Goal: Answer question/provide support: Answer question/provide support

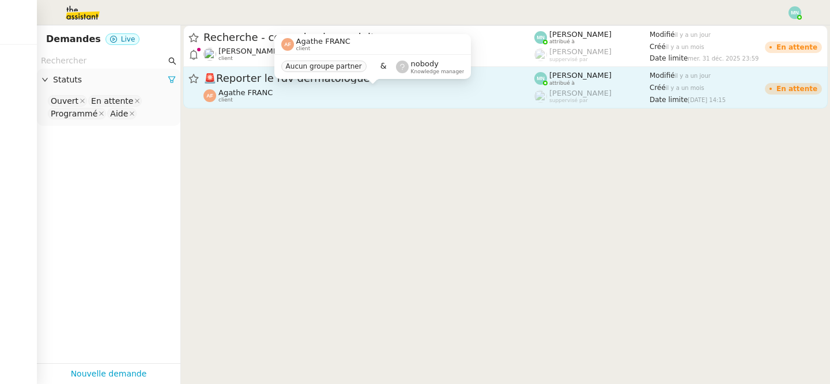
click at [250, 89] on span "Agathe FRANC" at bounding box center [246, 92] width 54 height 9
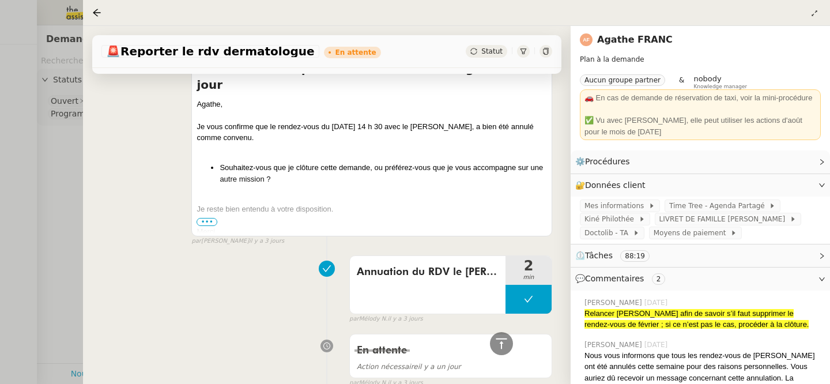
scroll to position [395, 0]
click at [217, 227] on div "Merci" at bounding box center [372, 233] width 351 height 12
click at [210, 223] on span "•••" at bounding box center [207, 223] width 21 height 8
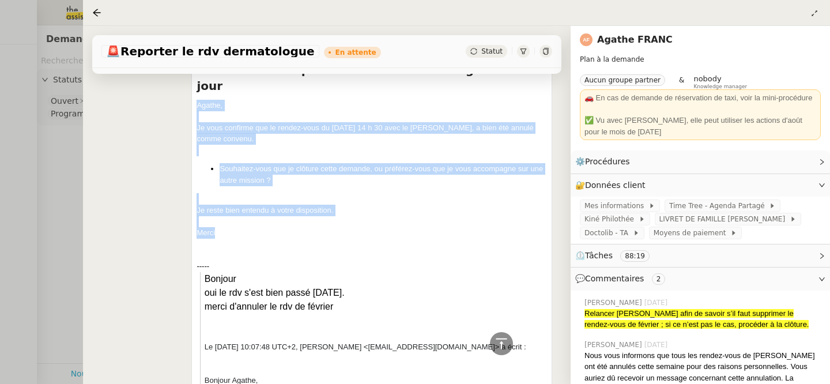
drag, startPoint x: 219, startPoint y: 220, endPoint x: 196, endPoint y: 94, distance: 128.2
copy div "Agathe, Je vous confirme que le rendez-vous du [DATE] 14 h 30 avec le [PERSON_N…"
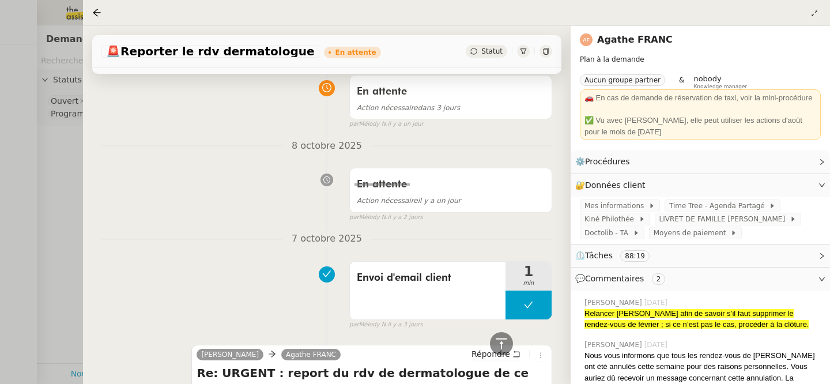
scroll to position [0, 0]
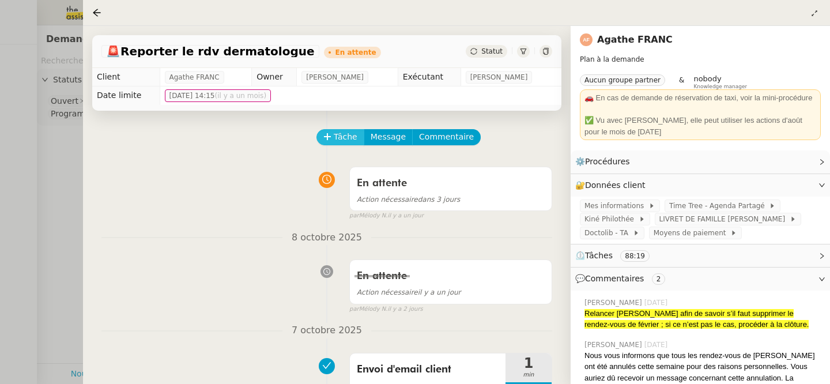
click at [341, 137] on span "Tâche" at bounding box center [346, 136] width 24 height 13
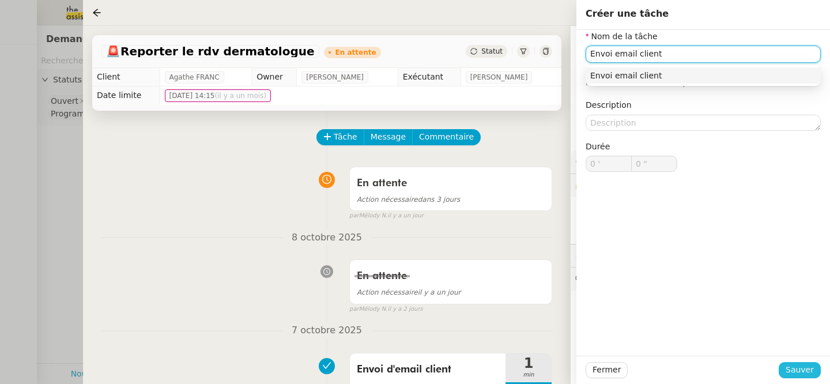
type input "Envoi email client"
click at [811, 371] on span "Sauver" at bounding box center [800, 369] width 28 height 13
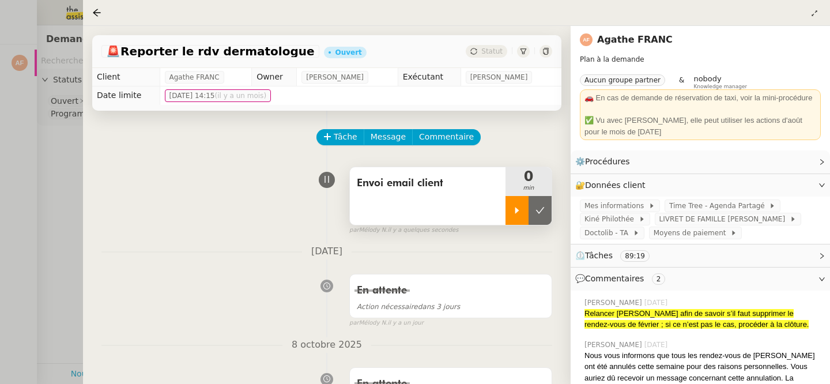
click at [518, 210] on icon at bounding box center [517, 210] width 4 height 6
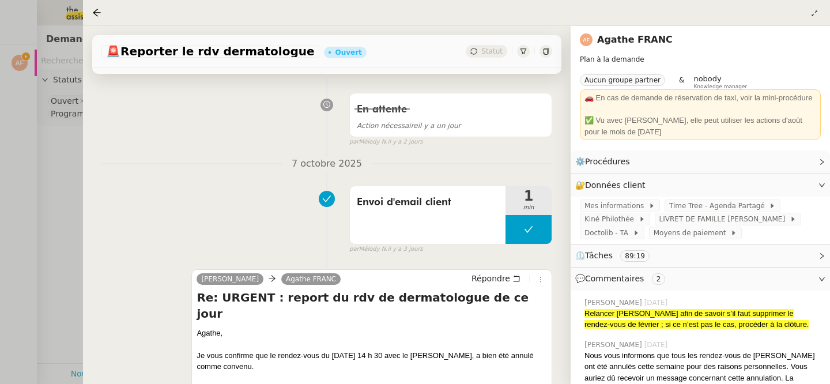
scroll to position [288, 0]
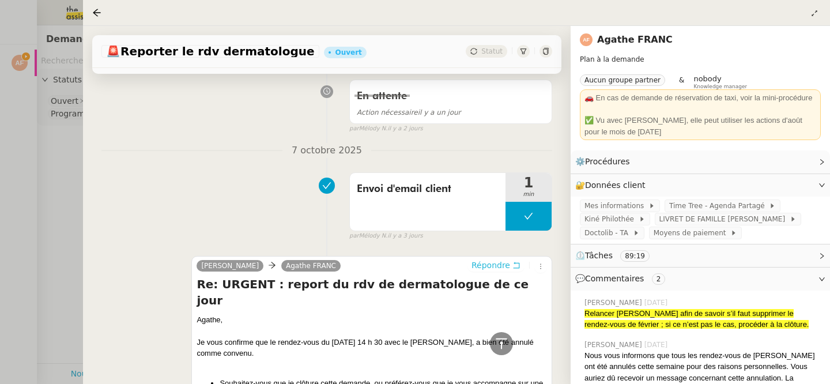
click at [499, 264] on span "Répondre" at bounding box center [491, 265] width 39 height 12
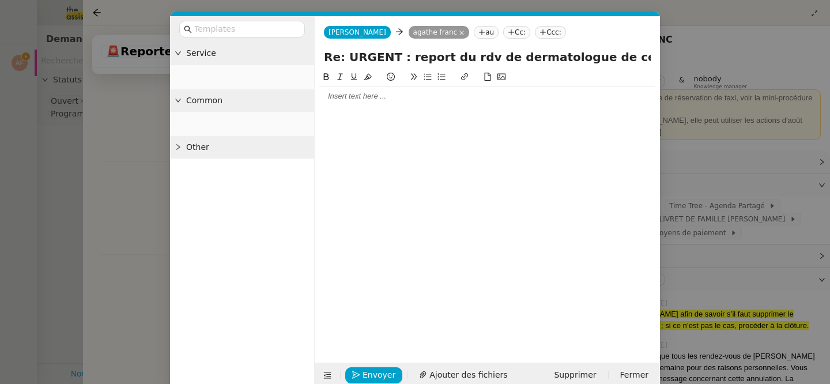
scroll to position [375, 0]
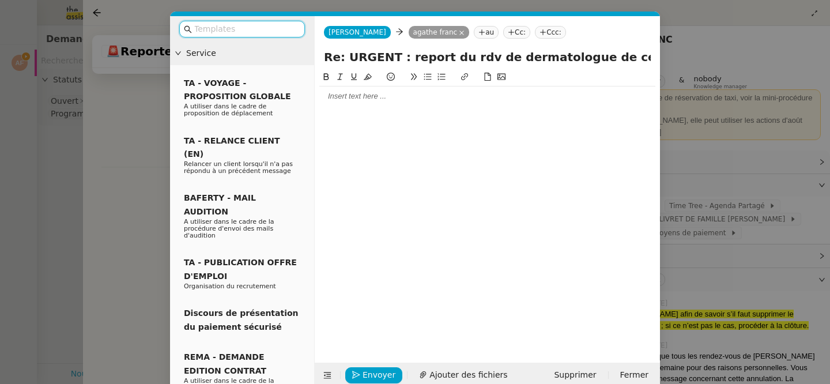
click at [219, 31] on input "text" at bounding box center [246, 28] width 104 height 13
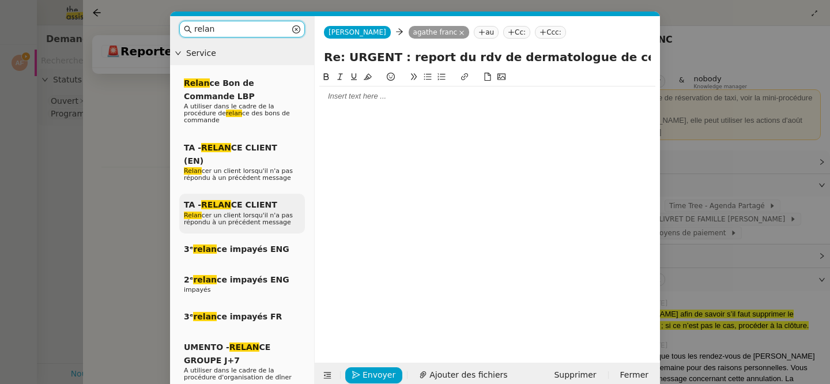
type input "relan"
click at [224, 213] on div "TA - RELAN CE CLIENT Relan cer un client lorsqu'il n'a pas répondu à un précéde…" at bounding box center [242, 214] width 126 height 40
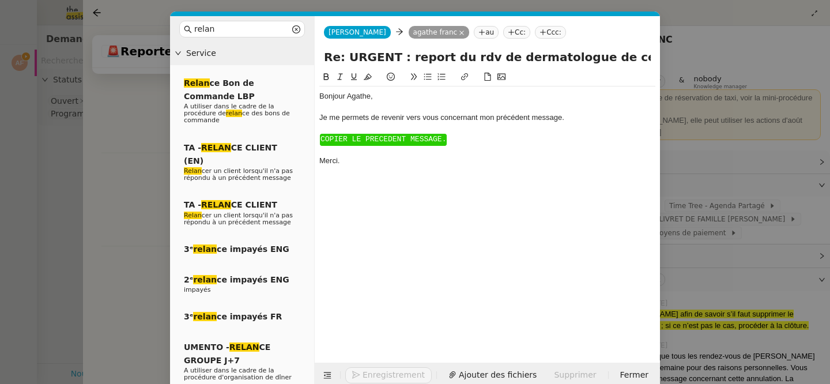
scroll to position [454, 0]
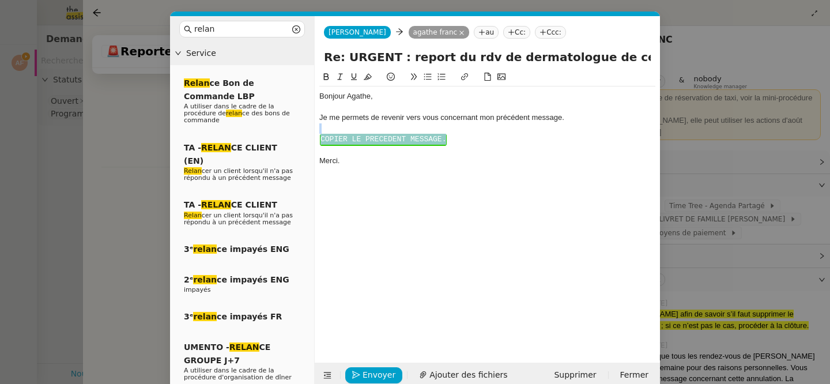
drag, startPoint x: 453, startPoint y: 153, endPoint x: 326, endPoint y: 131, distance: 128.8
click at [326, 131] on div "Bonjour ﻿Agathe﻿, Je me permets de revenir vers vous concernant mon précédent m…" at bounding box center [487, 128] width 336 height 84
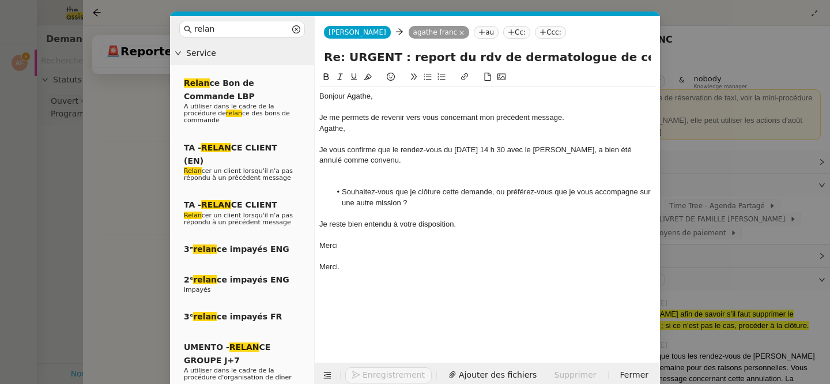
scroll to position [526, 0]
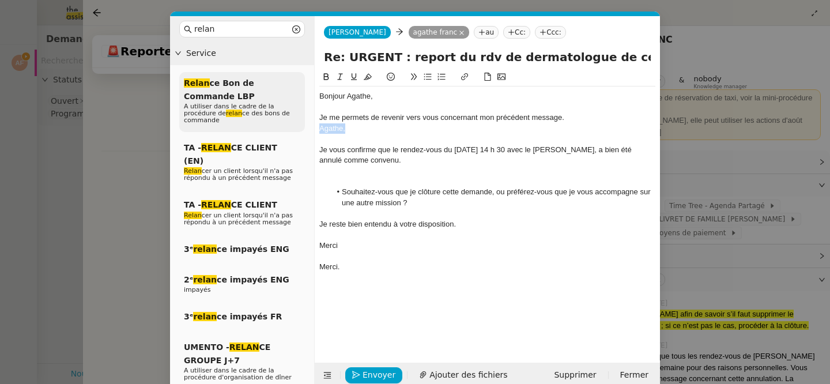
drag, startPoint x: 346, startPoint y: 130, endPoint x: 299, endPoint y: 129, distance: 47.3
click at [299, 129] on nz-layout "relan Service Relan ce Bon de Commande LBP A utiliser dans le cadre de la procé…" at bounding box center [415, 202] width 490 height 372
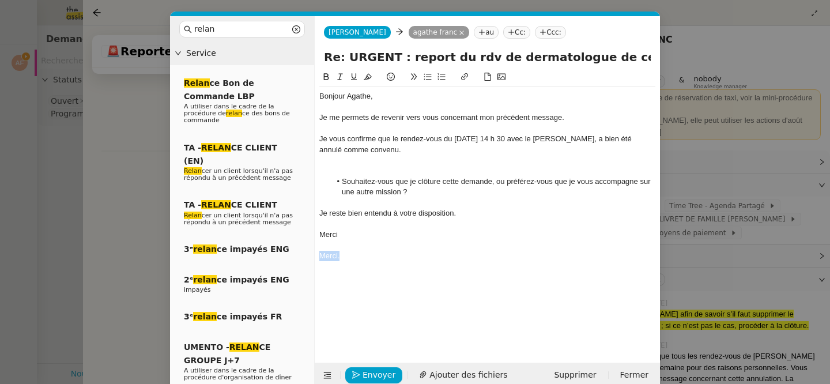
drag, startPoint x: 363, startPoint y: 251, endPoint x: 313, endPoint y: 252, distance: 50.2
click at [313, 252] on nz-layout "relan Service Relan ce Bon de Commande LBP A utiliser dans le cadre de la procé…" at bounding box center [415, 202] width 490 height 372
click at [393, 164] on div at bounding box center [487, 160] width 336 height 10
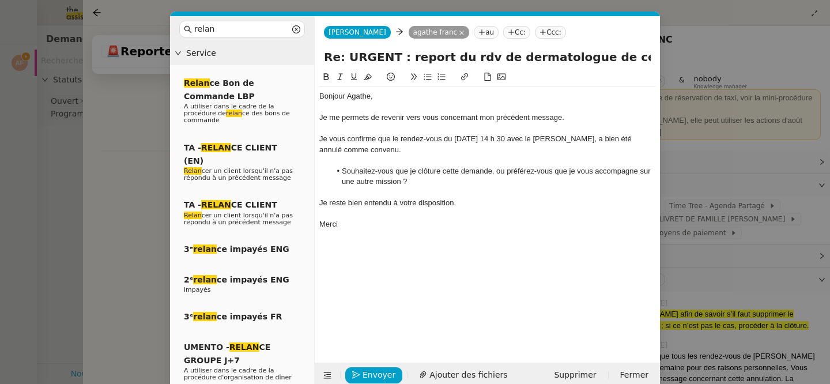
scroll to position [18, 0]
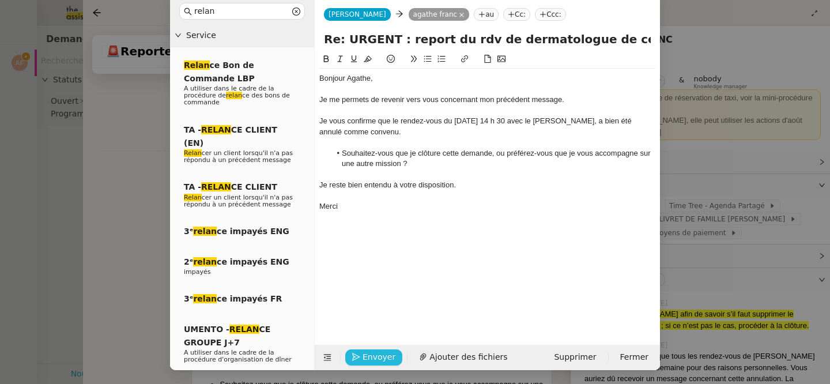
click at [371, 351] on span "Envoyer" at bounding box center [379, 357] width 33 height 13
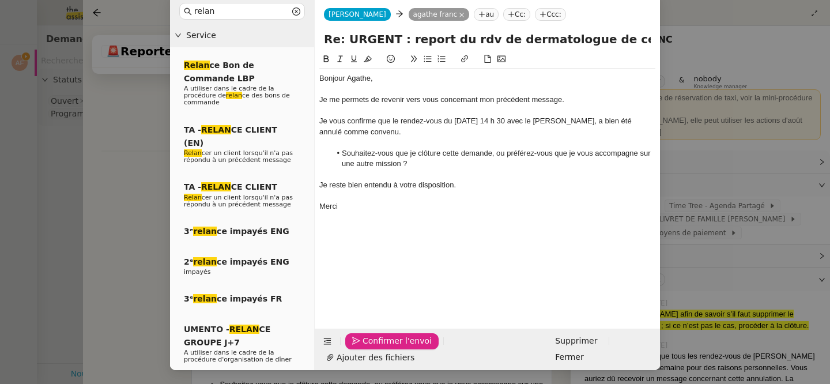
click at [371, 348] on span "Confirmer l'envoi" at bounding box center [397, 340] width 69 height 13
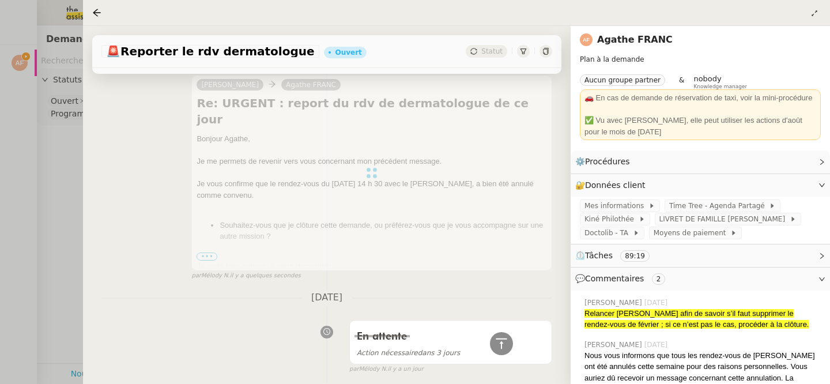
scroll to position [65, 0]
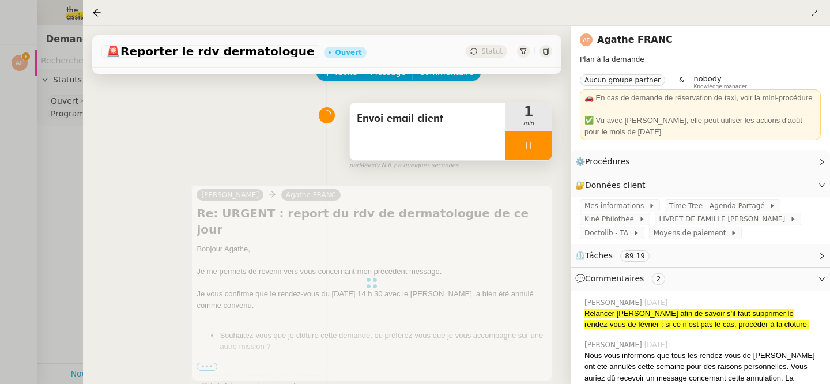
click at [513, 147] on div at bounding box center [529, 145] width 46 height 29
click at [541, 145] on icon at bounding box center [540, 145] width 9 height 6
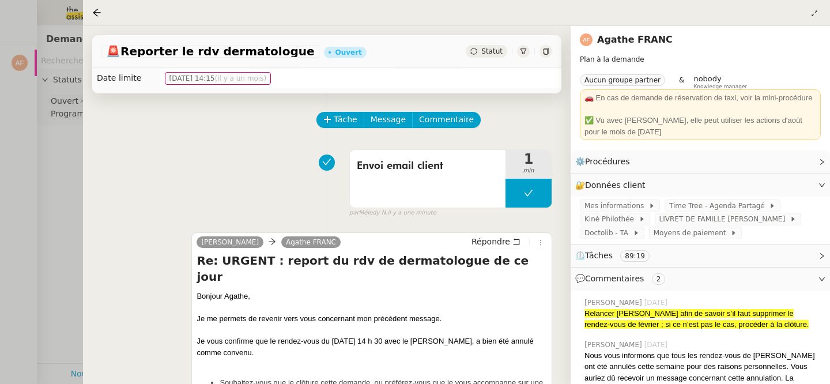
scroll to position [0, 0]
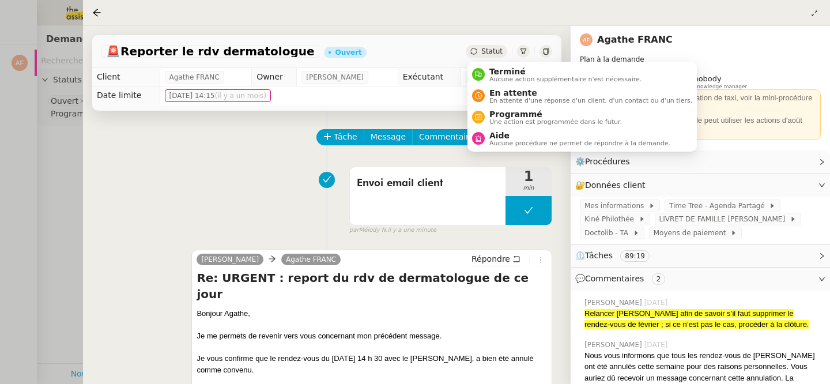
click at [491, 47] on div "Statut" at bounding box center [487, 51] width 42 height 13
click at [539, 100] on span "En attente d'une réponse d'un client, d'un contact ou d'un tiers." at bounding box center [590, 100] width 203 height 6
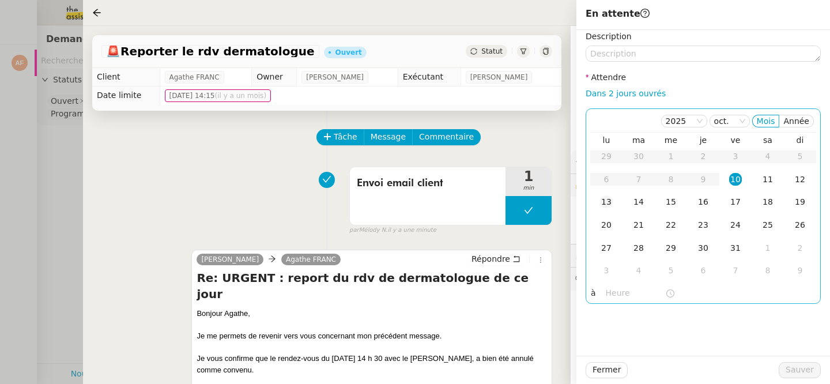
click at [607, 202] on div "13" at bounding box center [606, 201] width 13 height 13
click at [807, 371] on span "Sauver" at bounding box center [800, 369] width 28 height 13
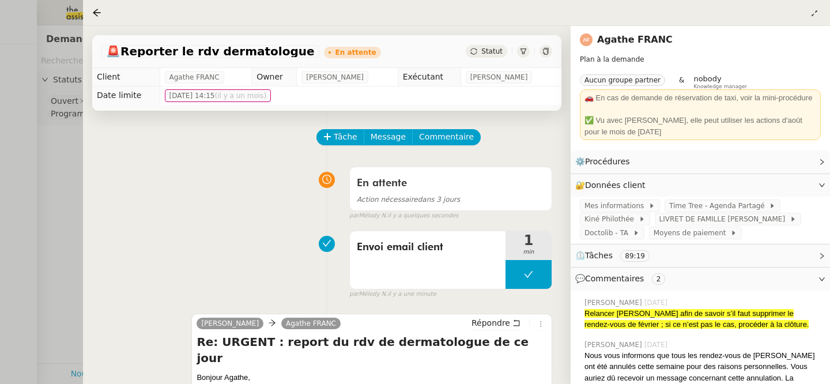
click at [50, 172] on div at bounding box center [415, 192] width 830 height 384
